Goal: Share content: Share content

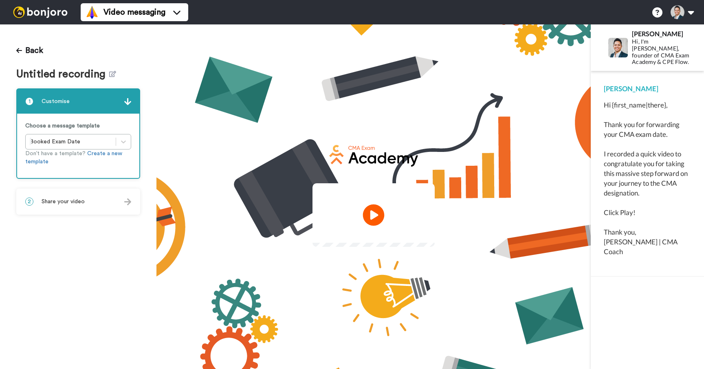
click at [372, 216] on icon "Play/Pause" at bounding box center [374, 215] width 22 height 39
click at [82, 204] on span "Share your video" at bounding box center [63, 202] width 43 height 8
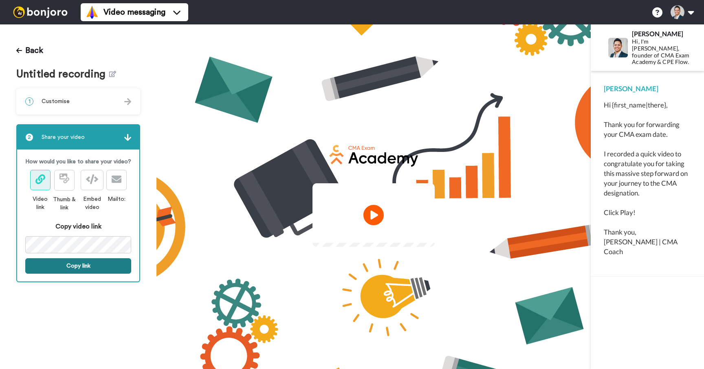
click at [81, 268] on button "Copy link" at bounding box center [78, 265] width 106 height 15
